Goal: Go to known website: Go to known website

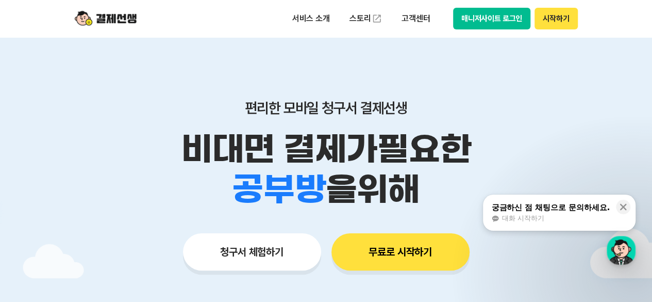
click at [560, 21] on button "시작하기" at bounding box center [556, 19] width 43 height 22
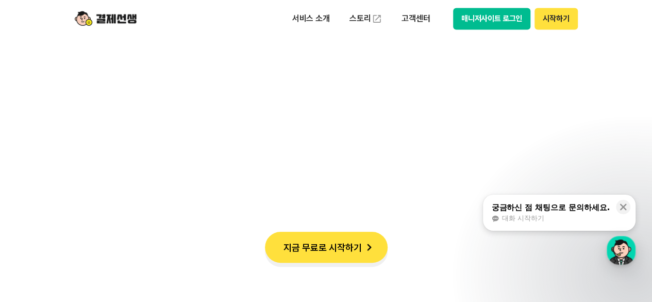
scroll to position [980, 0]
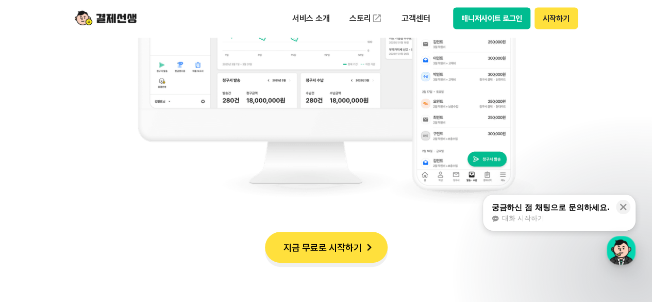
click at [551, 20] on button "시작하기" at bounding box center [556, 19] width 43 height 22
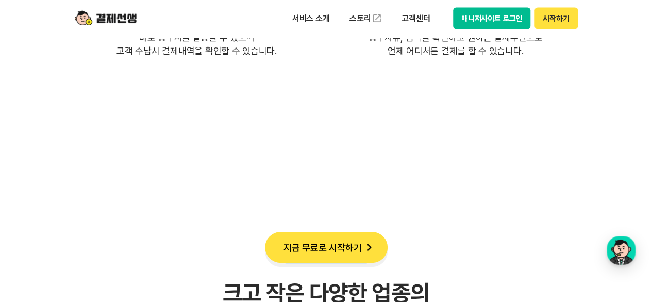
scroll to position [2991, 0]
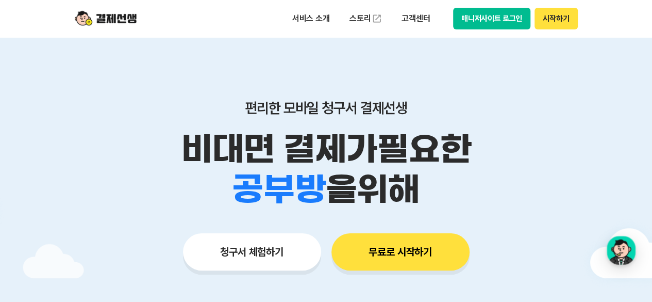
click at [480, 16] on button "매니저사이트 로그인" at bounding box center [492, 19] width 78 height 22
